Goal: Check status: Check status

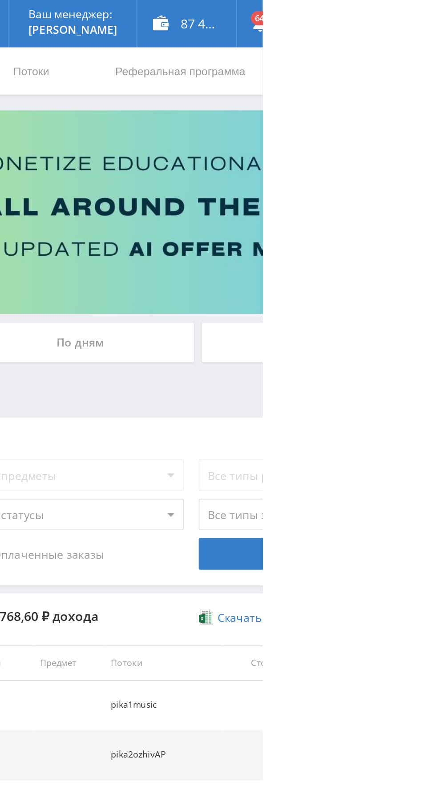
click at [333, 189] on div "По дням" at bounding box center [333, 193] width 128 height 22
click at [0, 0] on input "По дням" at bounding box center [0, 0] width 0 height 0
click at [366, 189] on div "По дням" at bounding box center [333, 193] width 128 height 22
click at [0, 0] on input "По дням" at bounding box center [0, 0] width 0 height 0
